Goal: Task Accomplishment & Management: Complete application form

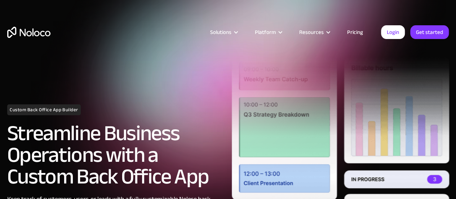
click at [114, 41] on div "Solutions Use Cases Business Types Project Management Keep track of customers, …" at bounding box center [228, 39] width 456 height 43
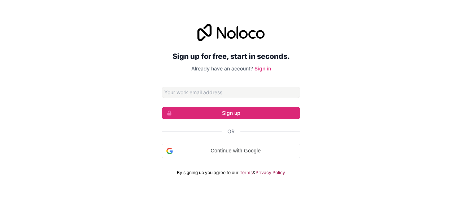
click at [186, 95] on input "Email address" at bounding box center [231, 93] width 139 height 12
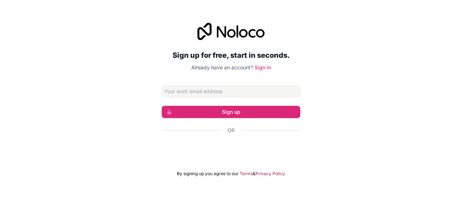
type input "[EMAIL_ADDRESS][DOMAIN_NAME]"
drag, startPoint x: 360, startPoint y: 102, endPoint x: 360, endPoint y: 98, distance: 4.3
click at [360, 98] on div "Sign up for free, start in seconds. Already have an account? Sign in [EMAIL_ADD…" at bounding box center [231, 100] width 462 height 174
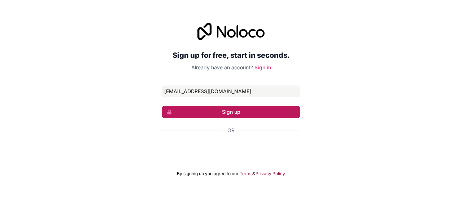
click at [213, 107] on button "Sign up" at bounding box center [231, 112] width 139 height 12
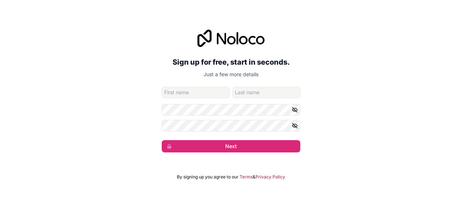
click at [355, 109] on div "Sign up for free, start in seconds. Just a few more details [EMAIL_ADDRESS][DOM…" at bounding box center [231, 90] width 462 height 143
click at [185, 90] on input "given-name" at bounding box center [196, 93] width 68 height 12
type input "[PERSON_NAME]"
type input "Teliaken"
drag, startPoint x: 268, startPoint y: 94, endPoint x: 210, endPoint y: 94, distance: 57.7
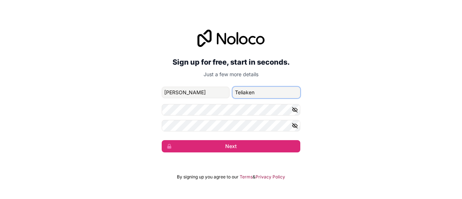
click at [210, 94] on div "[PERSON_NAME]" at bounding box center [231, 93] width 139 height 12
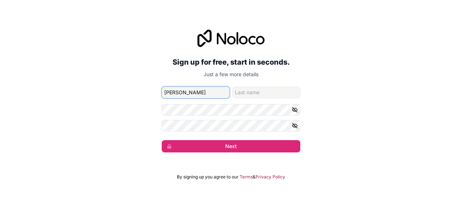
click at [208, 92] on input "[PERSON_NAME]" at bounding box center [196, 93] width 68 height 12
type input "[PERSON_NAME]"
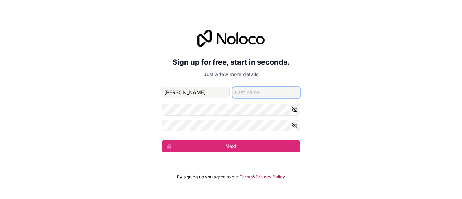
click at [257, 91] on input "family-name" at bounding box center [266, 93] width 68 height 12
type input "r"
type input "Rose"
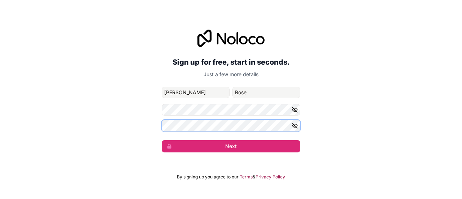
click at [162, 140] on button "Next" at bounding box center [231, 146] width 139 height 12
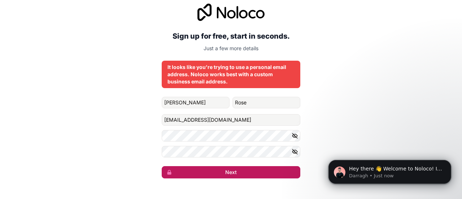
click at [198, 171] on button "Next" at bounding box center [231, 172] width 139 height 12
click at [232, 175] on button "Next" at bounding box center [231, 172] width 139 height 12
click at [231, 177] on button "Next" at bounding box center [231, 172] width 139 height 12
click at [232, 177] on button "submit" at bounding box center [231, 172] width 139 height 12
click at [233, 176] on button "submit" at bounding box center [231, 172] width 139 height 12
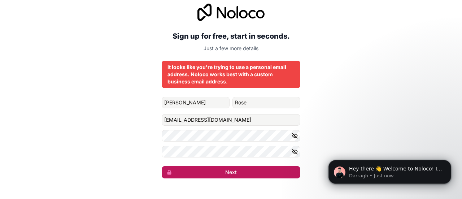
click at [233, 171] on button "Next" at bounding box center [231, 172] width 139 height 12
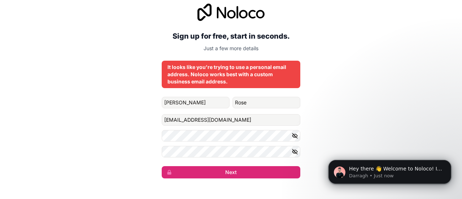
click at [295, 150] on icon "button" at bounding box center [294, 151] width 6 height 6
click at [297, 132] on button "button" at bounding box center [295, 136] width 9 height 12
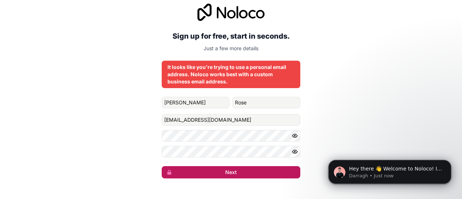
click at [258, 173] on button "Next" at bounding box center [231, 172] width 139 height 12
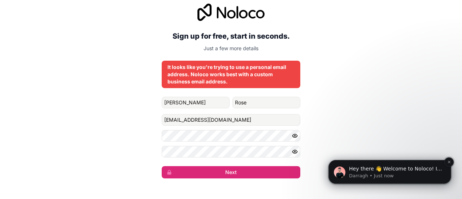
click at [376, 168] on p "Hey there 👋 Welcome to Noloco! If you have any questions, just reply to this me…" at bounding box center [395, 168] width 93 height 7
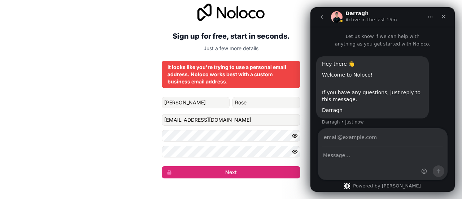
scroll to position [4, 0]
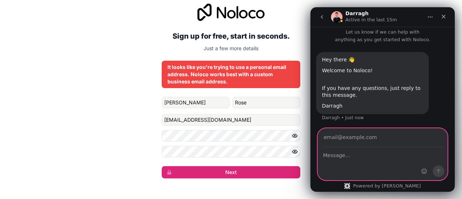
click at [378, 155] on textarea "Message…" at bounding box center [382, 153] width 129 height 12
type textarea "i cant use personal email?"
click at [383, 156] on textarea "i cant use personal email?" at bounding box center [382, 153] width 129 height 12
drag, startPoint x: 382, startPoint y: 157, endPoint x: 275, endPoint y: 145, distance: 107.4
click at [310, 145] on html "[PERSON_NAME] Active in the last 15m Let us know if we can help with anything a…" at bounding box center [382, 99] width 144 height 184
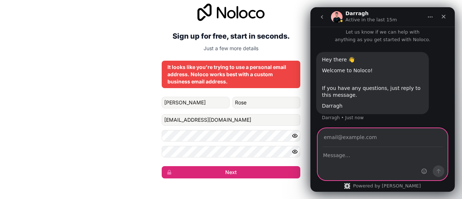
click at [367, 138] on input "Your email" at bounding box center [382, 137] width 120 height 18
paste input "i cant use personal email?"
click at [357, 156] on textarea "Message…" at bounding box center [382, 153] width 129 height 12
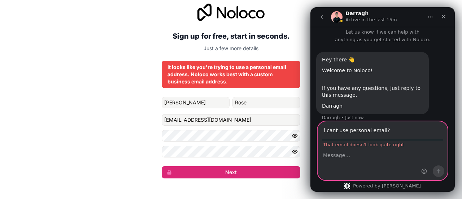
scroll to position [11, 0]
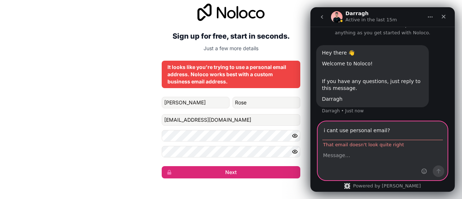
drag, startPoint x: 404, startPoint y: 128, endPoint x: 546, endPoint y: 114, distance: 142.9
click at [310, 127] on html "[PERSON_NAME] Active in the last 15m Let us know if we can help with anything a…" at bounding box center [382, 99] width 144 height 184
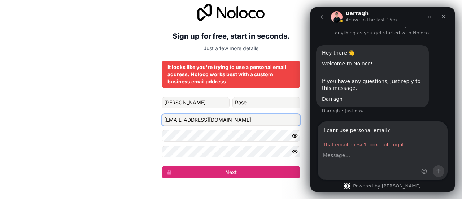
drag, startPoint x: 262, startPoint y: 120, endPoint x: 105, endPoint y: 104, distance: 158.2
click at [87, 104] on div "Sign up for free, start in seconds. Just a few more details It looks like you'r…" at bounding box center [231, 91] width 462 height 195
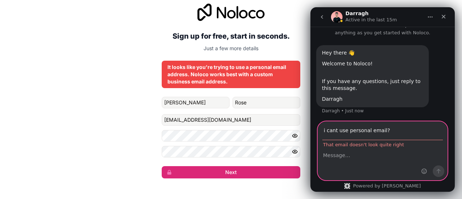
click at [389, 132] on input "i cant use personal email?" at bounding box center [382, 131] width 120 height 18
drag, startPoint x: 395, startPoint y: 130, endPoint x: 206, endPoint y: 124, distance: 189.9
click at [310, 124] on html "[PERSON_NAME] Active in the last 15m Let us know if we can help with anything a…" at bounding box center [382, 99] width 144 height 184
paste input "[EMAIL_ADDRESS][DOMAIN_NAME]"
type input "[EMAIL_ADDRESS][DOMAIN_NAME]"
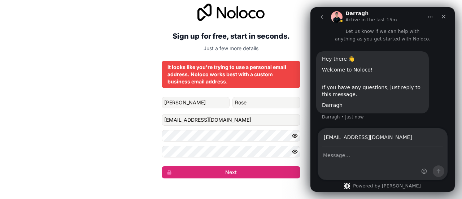
click at [352, 166] on div "Intercom messenger" at bounding box center [382, 163] width 129 height 32
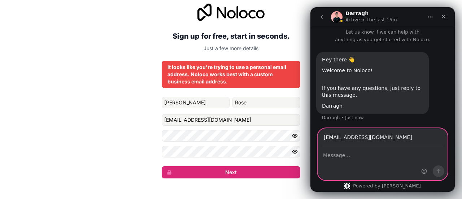
click at [358, 158] on textarea "Message…" at bounding box center [382, 153] width 129 height 12
type textarea "s"
type textarea "i cant use this?"
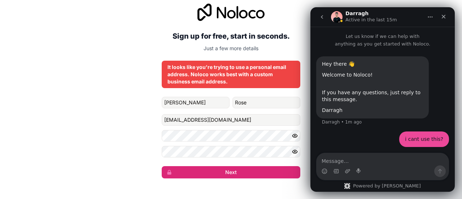
scroll to position [1, 0]
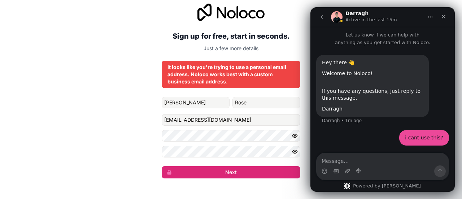
click at [141, 70] on div "Sign up for free, start in seconds. Just a few more details It looks like you'r…" at bounding box center [231, 91] width 462 height 195
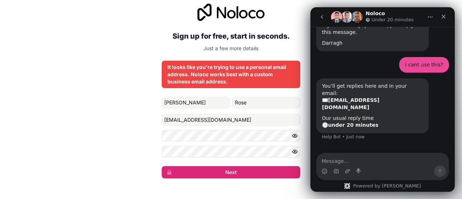
scroll to position [68, 0]
click at [445, 18] on icon "Close" at bounding box center [443, 17] width 6 height 6
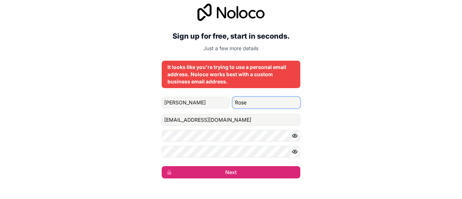
click at [246, 102] on input "Rose" at bounding box center [266, 103] width 68 height 12
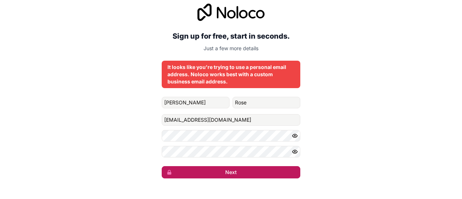
click at [220, 168] on button "Next" at bounding box center [231, 172] width 139 height 12
